Goal: Task Accomplishment & Management: Manage account settings

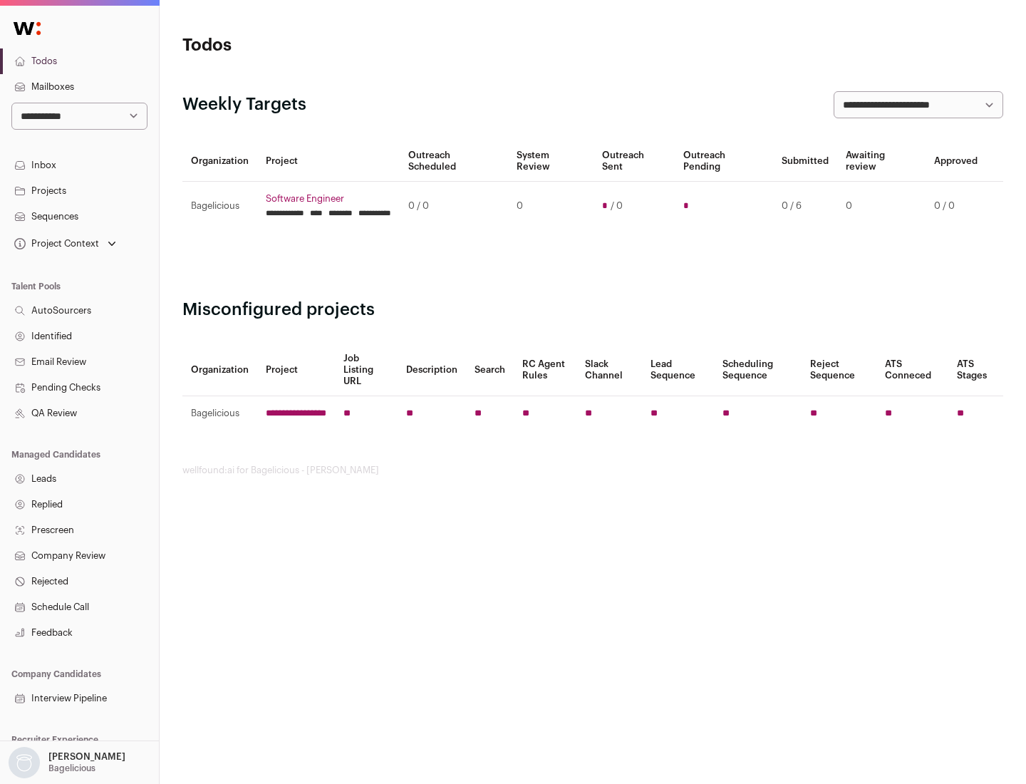
click at [79, 190] on link "Projects" at bounding box center [79, 191] width 159 height 26
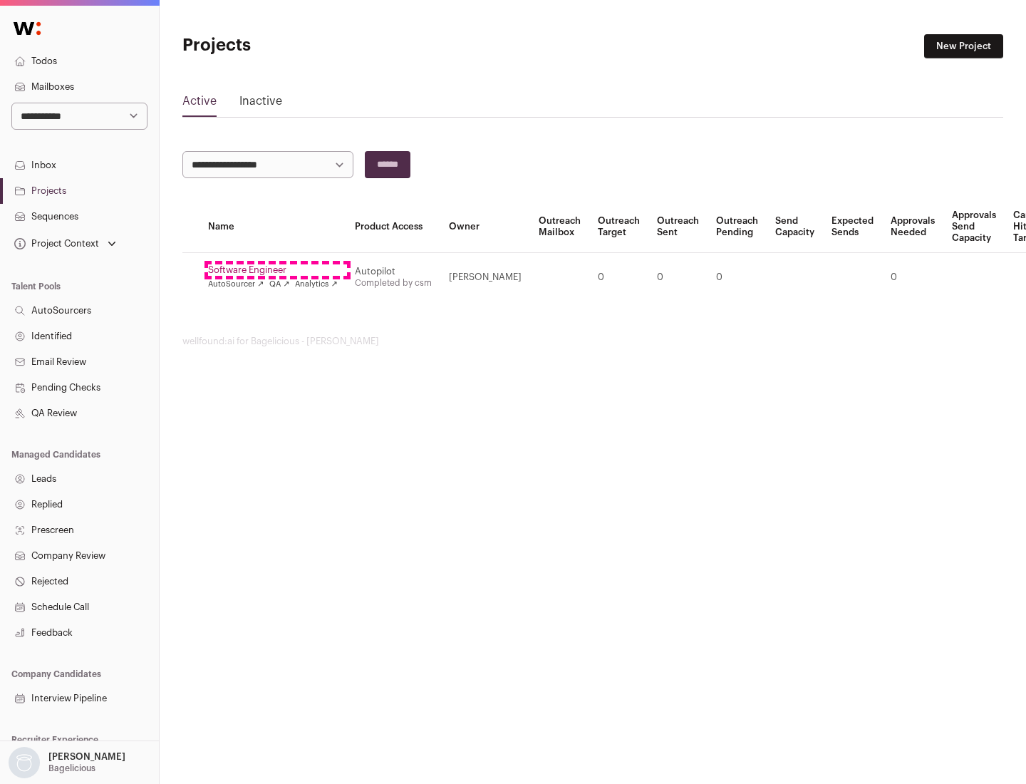
click at [277, 270] on link "Software Engineer" at bounding box center [273, 269] width 130 height 11
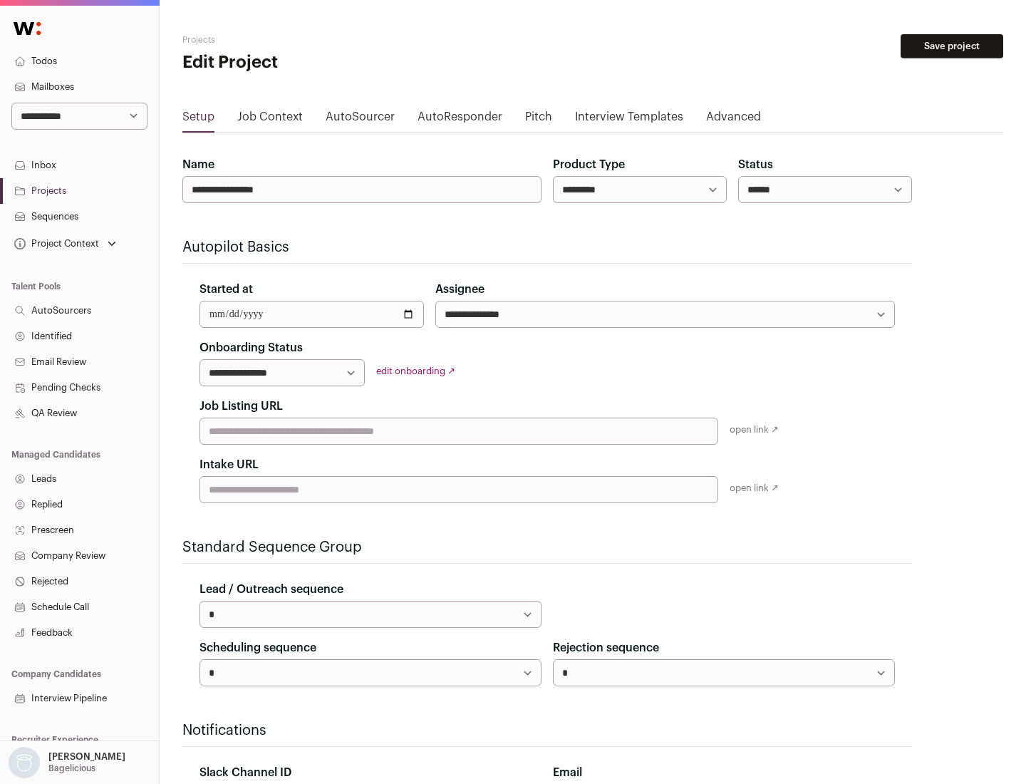
click at [952, 46] on button "Save project" at bounding box center [951, 46] width 103 height 24
